Goal: Understand process/instructions: Learn how to perform a task or action

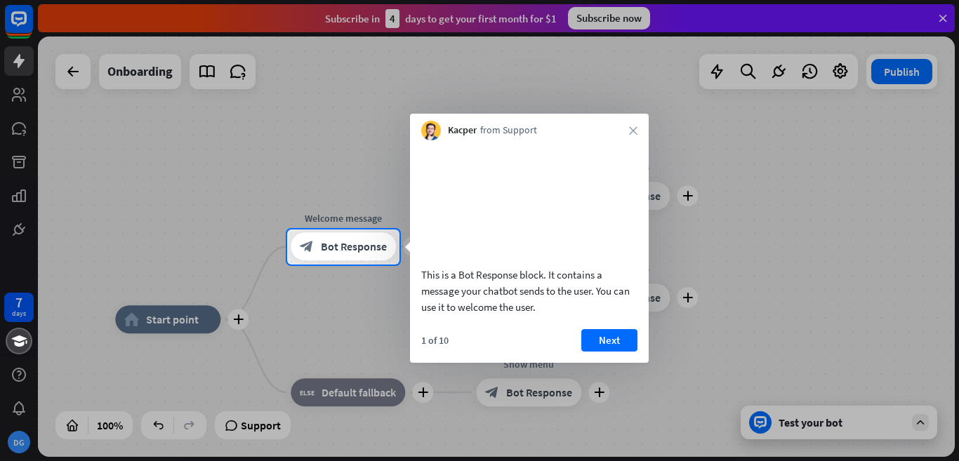
click at [631, 124] on div "Kacper from Support close" at bounding box center [529, 127] width 239 height 27
click at [635, 130] on icon "close" at bounding box center [633, 130] width 8 height 8
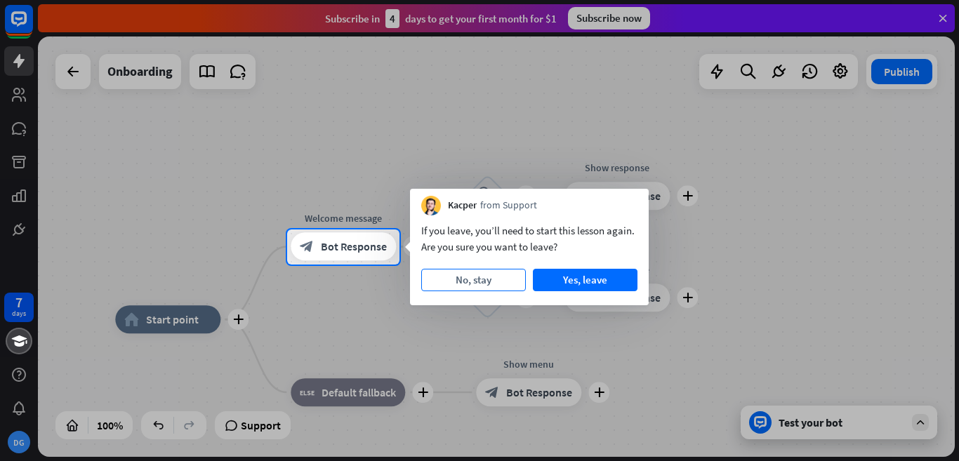
click at [483, 282] on button "No, stay" at bounding box center [473, 280] width 105 height 22
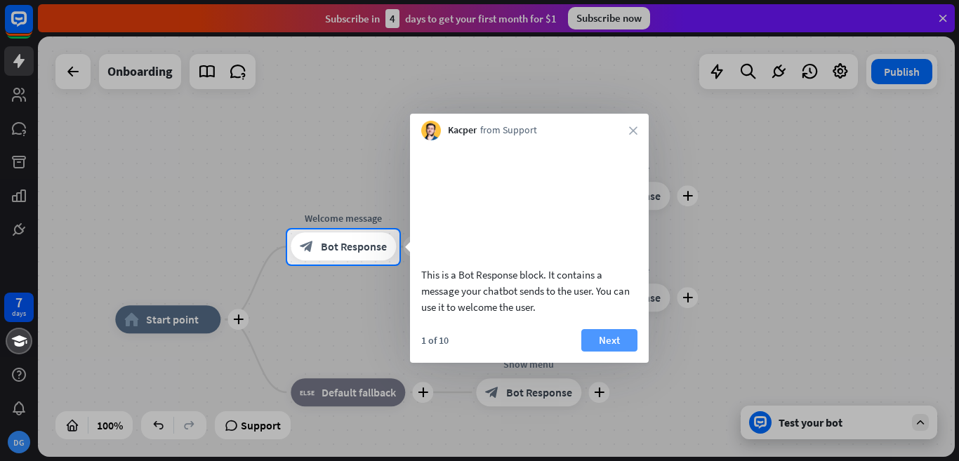
click at [584, 352] on button "Next" at bounding box center [610, 340] width 56 height 22
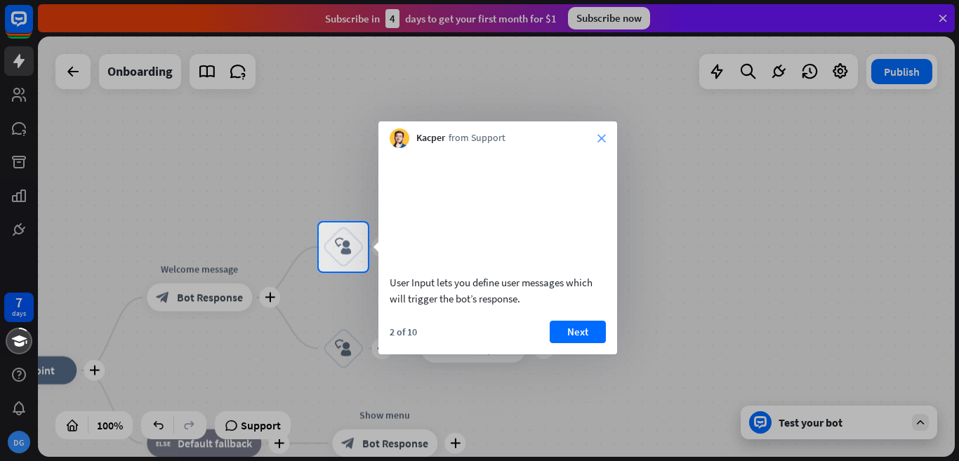
click at [598, 134] on icon "close" at bounding box center [602, 138] width 8 height 8
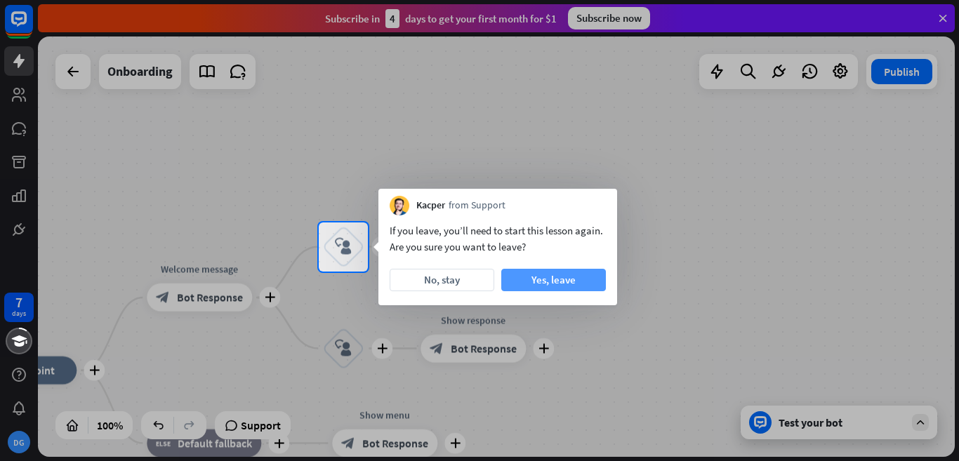
click at [575, 277] on button "Yes, leave" at bounding box center [553, 280] width 105 height 22
